Goal: Task Accomplishment & Management: Manage account settings

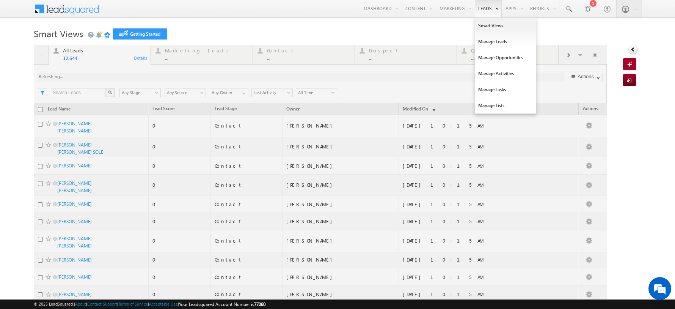
click at [480, 9] on link "Leads" at bounding box center [488, 8] width 27 height 17
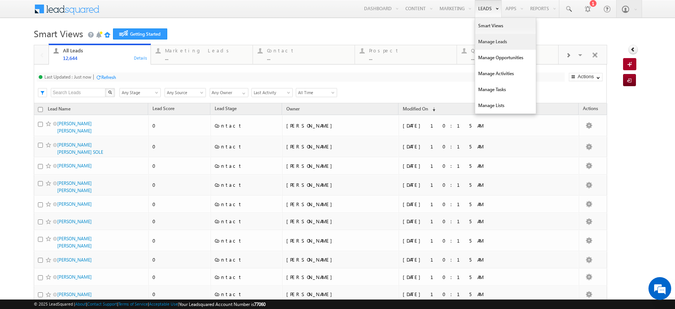
click at [486, 40] on link "Manage Leads" at bounding box center [505, 42] width 61 height 16
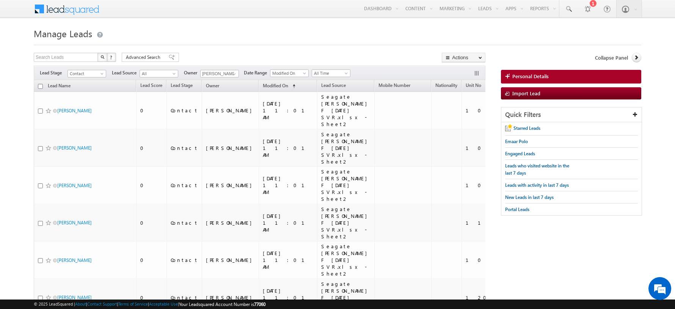
click at [188, 42] on div at bounding box center [338, 42] width 608 height 5
click at [233, 74] on span at bounding box center [234, 74] width 6 height 6
